Goal: Information Seeking & Learning: Learn about a topic

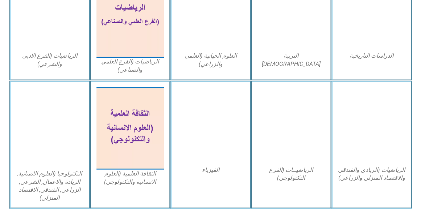
scroll to position [399, 0]
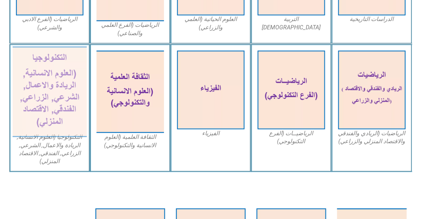
click at [49, 97] on img at bounding box center [49, 91] width 74 height 91
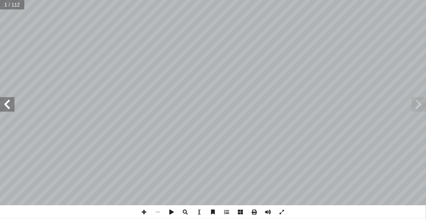
click at [420, 102] on span at bounding box center [418, 104] width 14 height 14
click at [146, 209] on span at bounding box center [144, 212] width 14 height 14
click at [158, 210] on span at bounding box center [158, 212] width 14 height 14
click at [159, 210] on span at bounding box center [158, 212] width 14 height 14
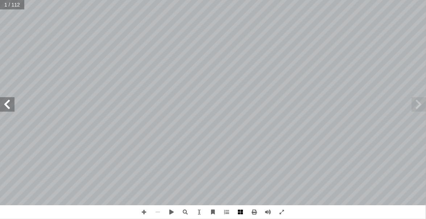
click at [238, 210] on span at bounding box center [241, 212] width 14 height 14
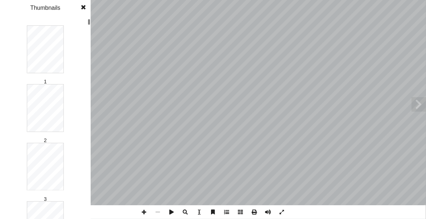
click at [226, 212] on span at bounding box center [227, 212] width 14 height 14
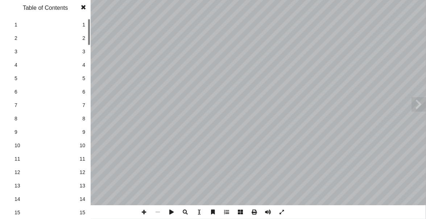
click at [226, 212] on span at bounding box center [227, 212] width 14 height 14
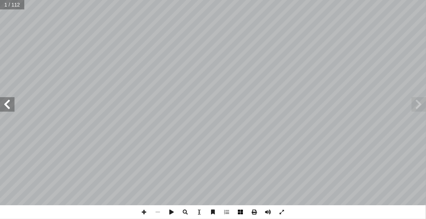
click at [244, 212] on span at bounding box center [241, 212] width 14 height 14
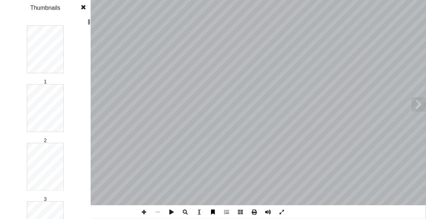
click at [212, 209] on span at bounding box center [213, 212] width 14 height 14
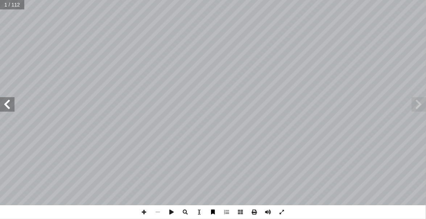
click at [212, 209] on span at bounding box center [213, 212] width 14 height 14
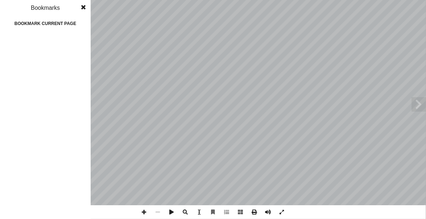
click at [82, 7] on span at bounding box center [83, 7] width 13 height 14
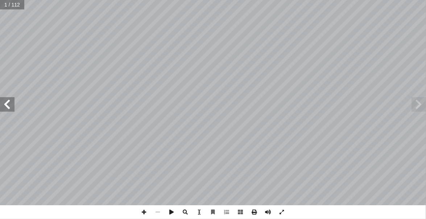
click at [10, 106] on span at bounding box center [7, 104] width 14 height 14
click at [199, 213] on span at bounding box center [199, 212] width 14 height 14
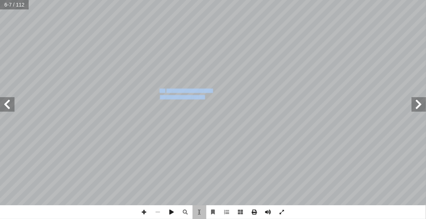
drag, startPoint x: 164, startPoint y: 92, endPoint x: 207, endPoint y: 98, distance: 42.8
click at [207, 98] on div "3 ن يكونوا قادرين على التعامل مع البيانات أ نشطتها ا أ يتوقع من الطلبة بعد دراس…" at bounding box center [141, 102] width 143 height 184
click at [195, 125] on div "3 ن يكونوا قادرين على التعامل مع البيانات أ نشطتها ا أ يتوقع من الطلبة بعد دراس…" at bounding box center [141, 102] width 143 height 184
click at [188, 95] on span "ربط البيانات المختلفة فيما بينها." at bounding box center [183, 97] width 46 height 4
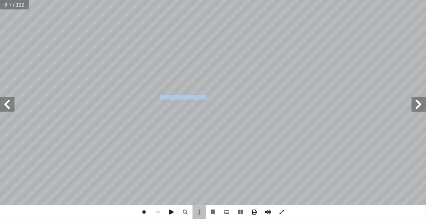
click at [188, 95] on span "ربط البيانات المختلفة فيما بينها." at bounding box center [183, 97] width 46 height 4
click at [188, 98] on span "ربط البيانات المختلفة فيما بينها." at bounding box center [183, 97] width 46 height 4
click at [201, 211] on span at bounding box center [199, 212] width 14 height 14
click at [184, 213] on span at bounding box center [186, 212] width 14 height 14
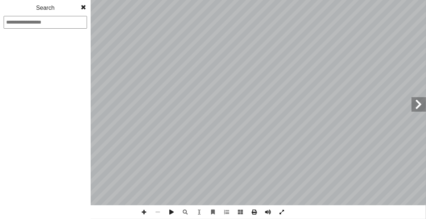
click at [282, 209] on span at bounding box center [282, 212] width 14 height 14
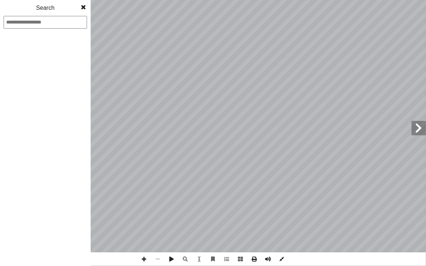
click at [280, 218] on span at bounding box center [282, 260] width 14 height 14
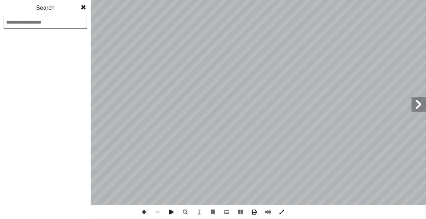
click at [282, 209] on span at bounding box center [282, 212] width 14 height 14
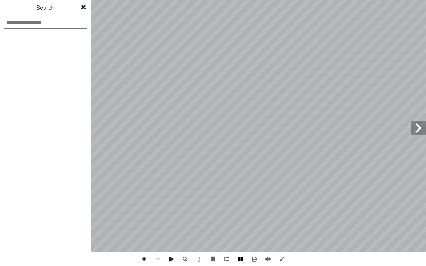
click at [244, 218] on span at bounding box center [241, 260] width 14 height 14
click at [93, 93] on div "قررت وزارة التربية والتعليم في دولة فلسطين م 2 ٠ 1 ٩ / 2 ٠ 1 ٨ من العام الدراسي…" at bounding box center [213, 133] width 426 height 266
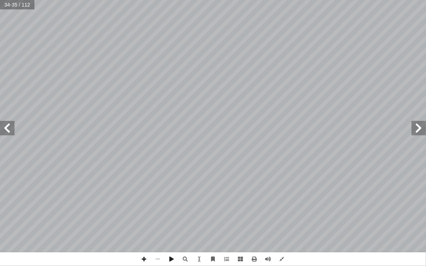
click at [9, 133] on span at bounding box center [7, 128] width 14 height 14
click at [4, 126] on span at bounding box center [7, 128] width 14 height 14
click at [8, 130] on span at bounding box center [7, 128] width 14 height 14
click at [9, 130] on span at bounding box center [7, 128] width 14 height 14
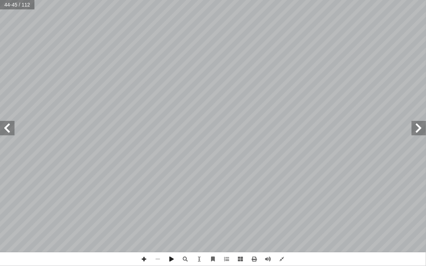
click at [9, 130] on span at bounding box center [7, 128] width 14 height 14
